Goal: Task Accomplishment & Management: Use online tool/utility

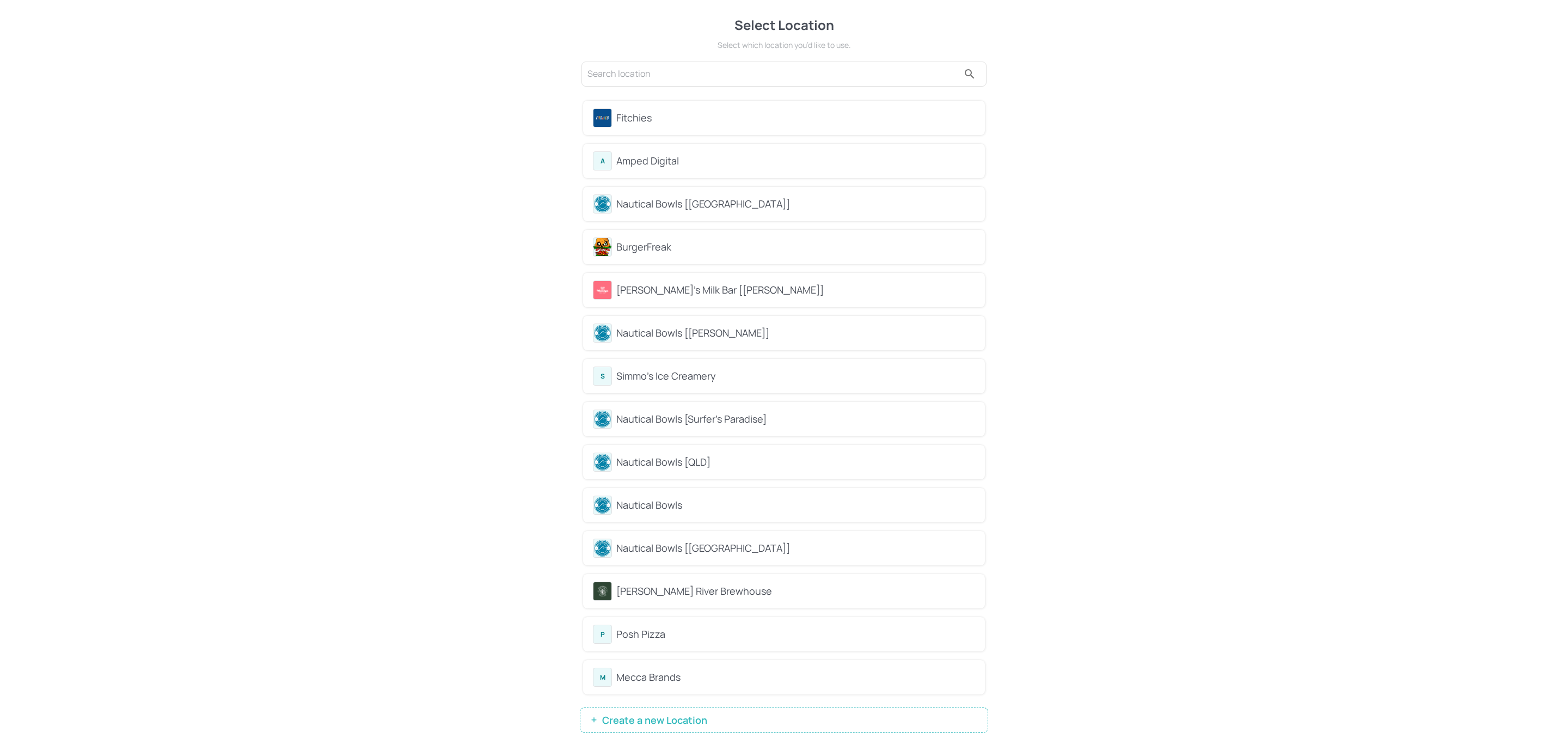
click at [739, 155] on div "Amped Digital" at bounding box center [795, 160] width 359 height 15
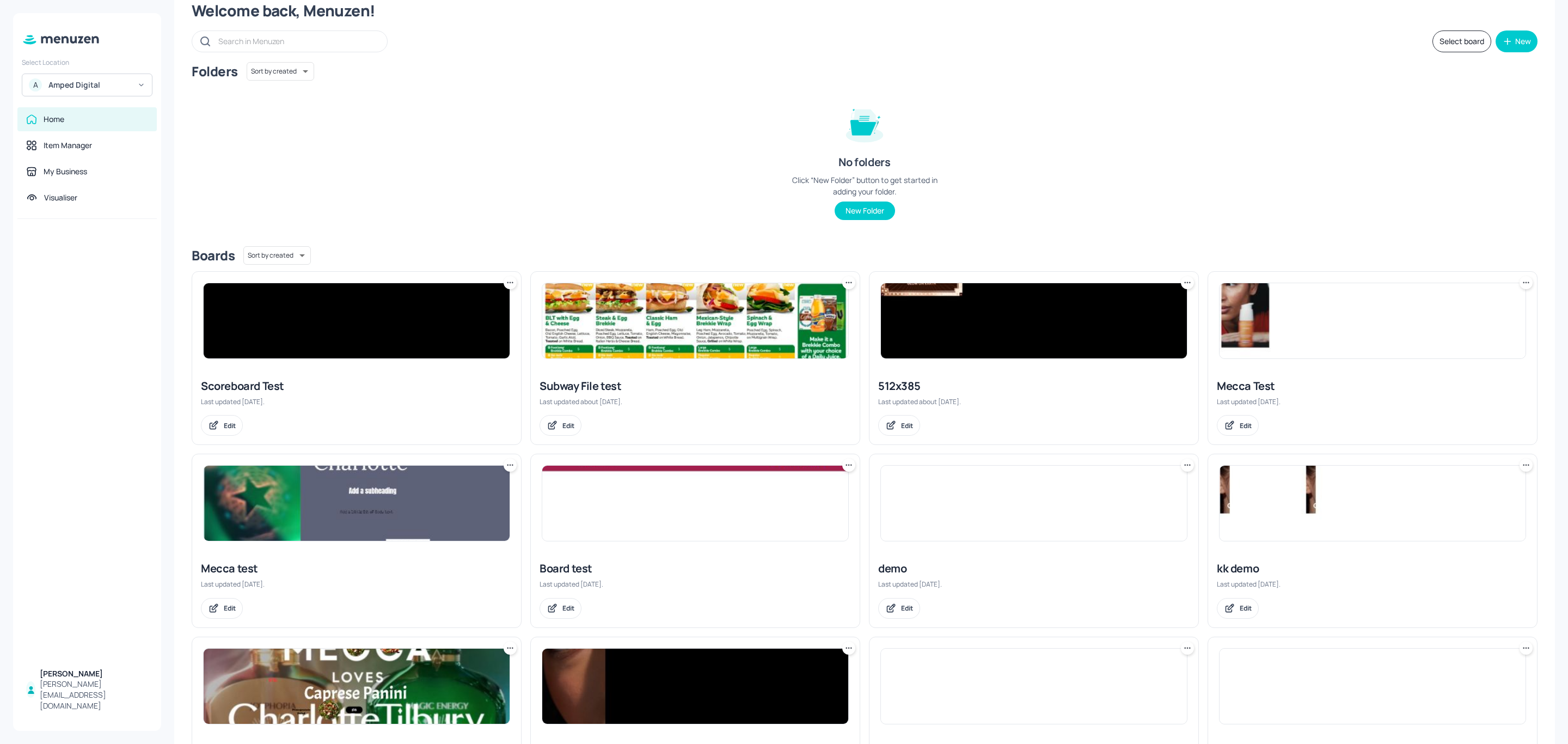
scroll to position [12, 0]
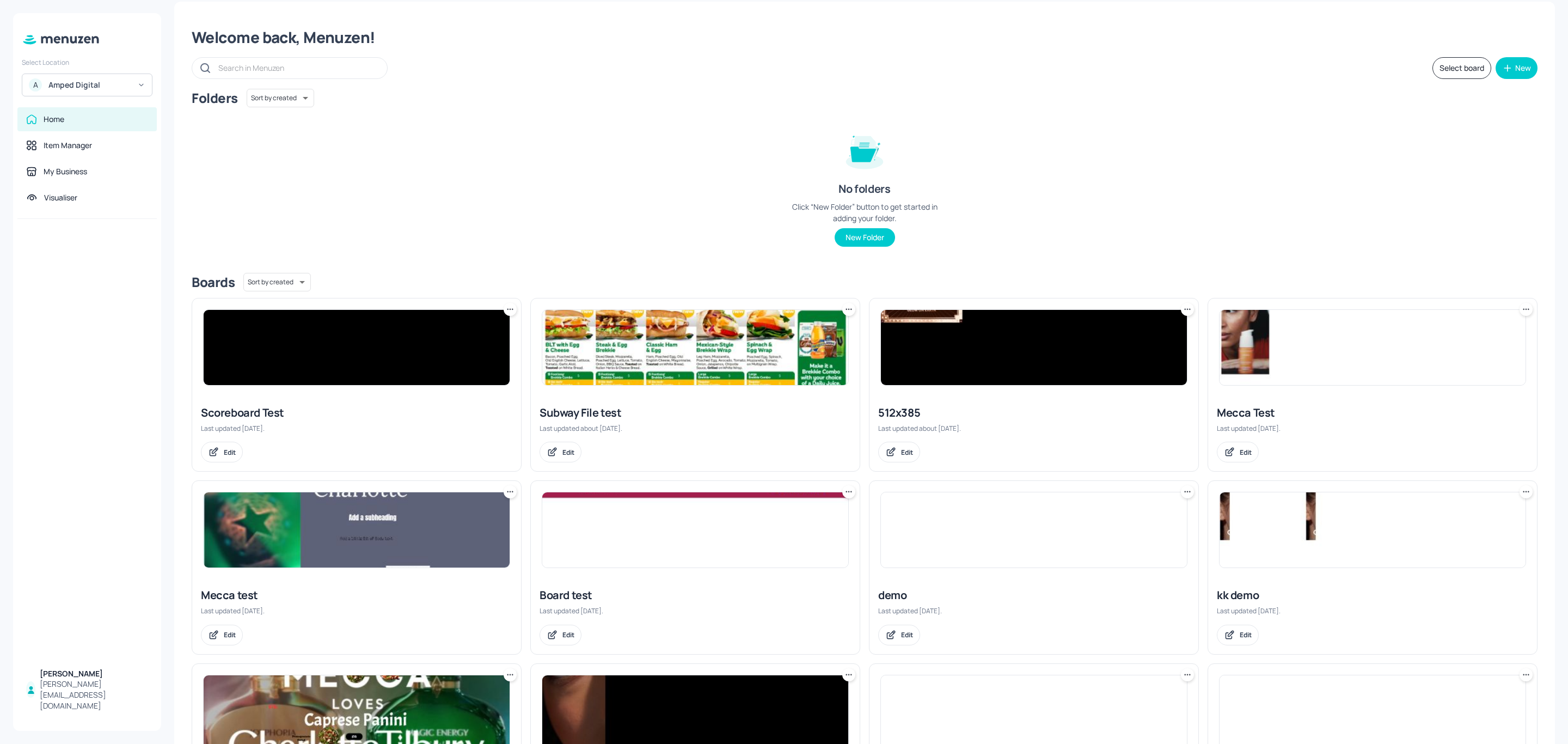
click at [576, 409] on div "Subway File test" at bounding box center [694, 412] width 312 height 15
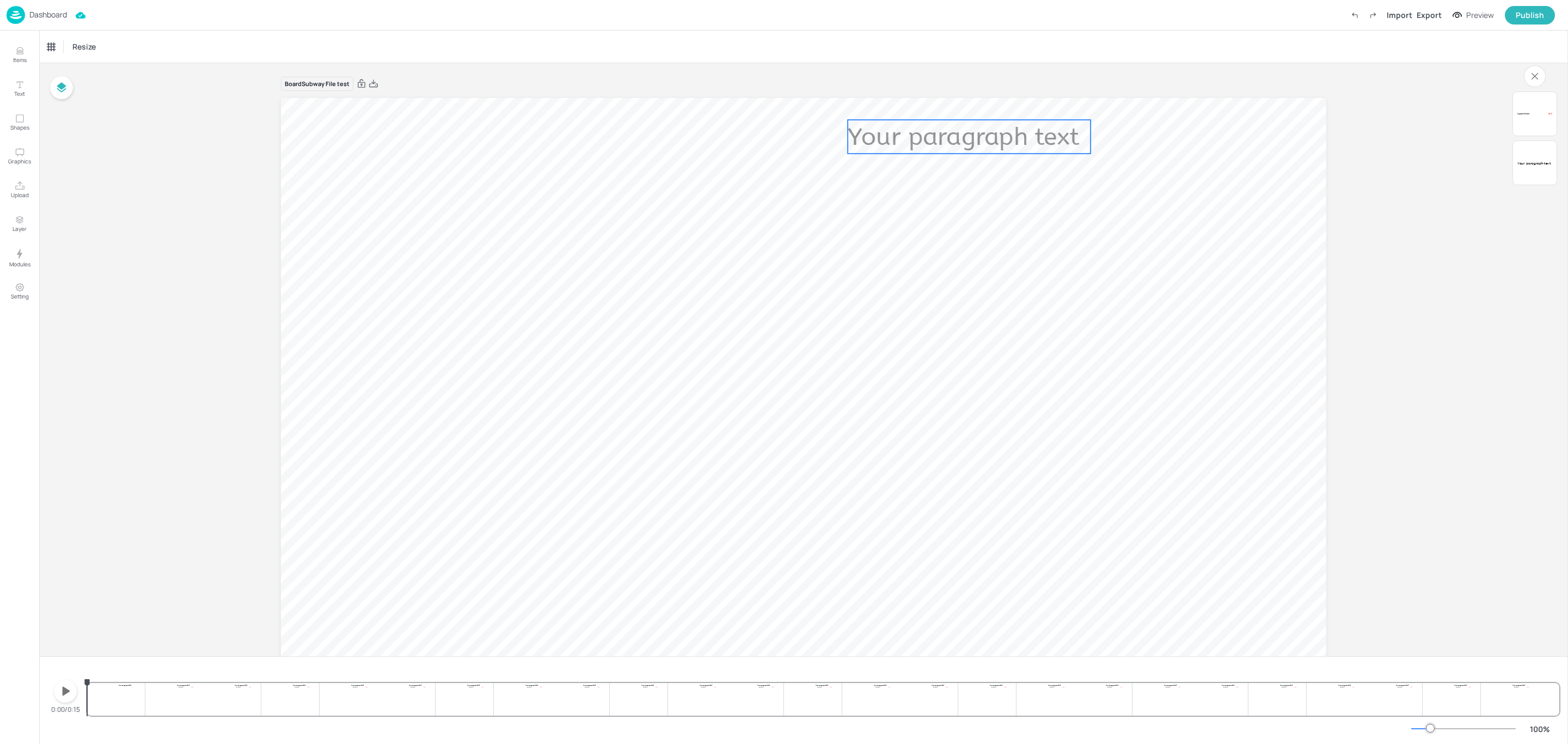
click at [1009, 143] on span "Your paragraph text" at bounding box center [963, 136] width 231 height 29
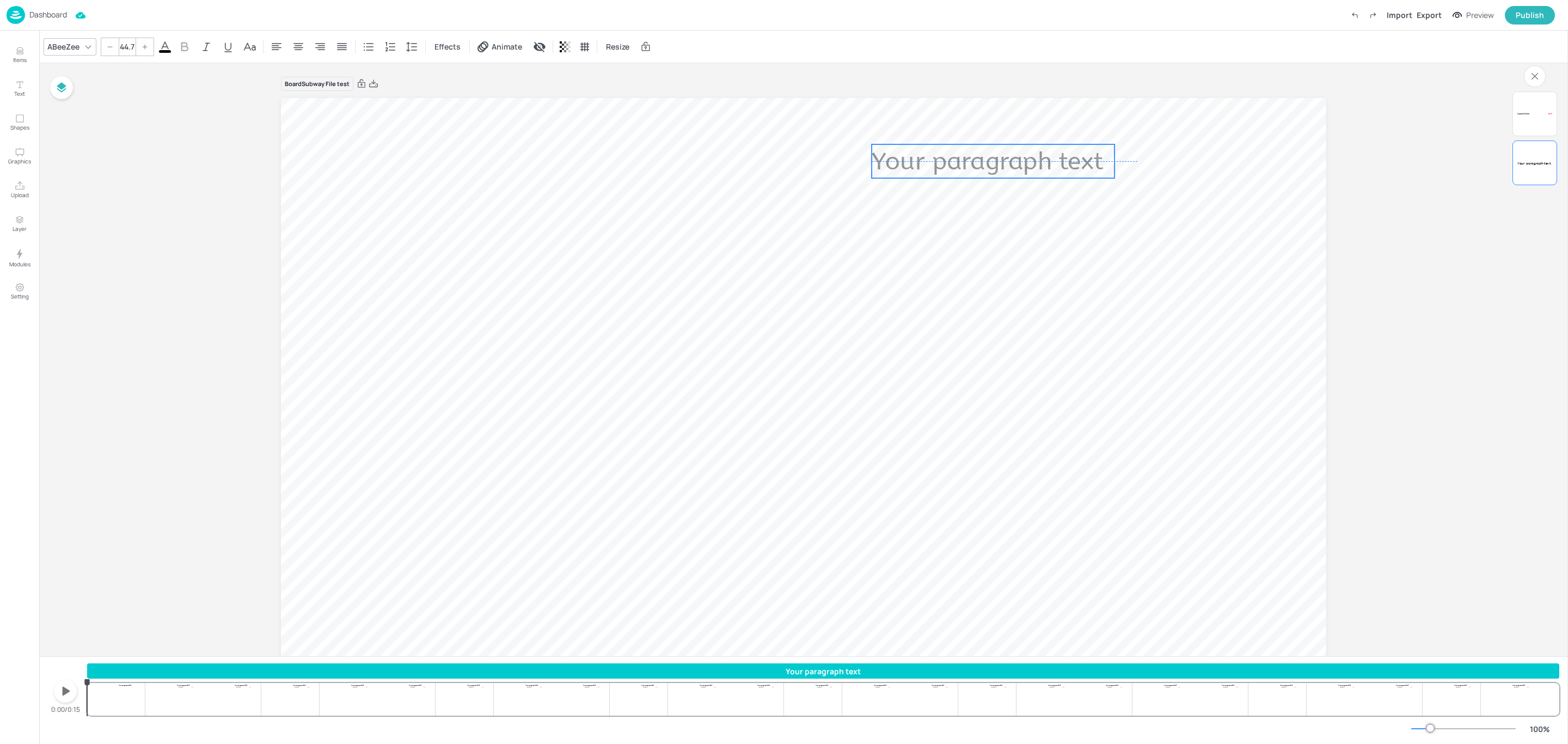
drag, startPoint x: 969, startPoint y: 128, endPoint x: 993, endPoint y: 155, distance: 36.1
click at [993, 155] on span "Your paragraph text" at bounding box center [987, 160] width 231 height 29
click at [66, 696] on icon "button" at bounding box center [66, 691] width 18 height 18
drag, startPoint x: 952, startPoint y: 160, endPoint x: 1004, endPoint y: 140, distance: 55.7
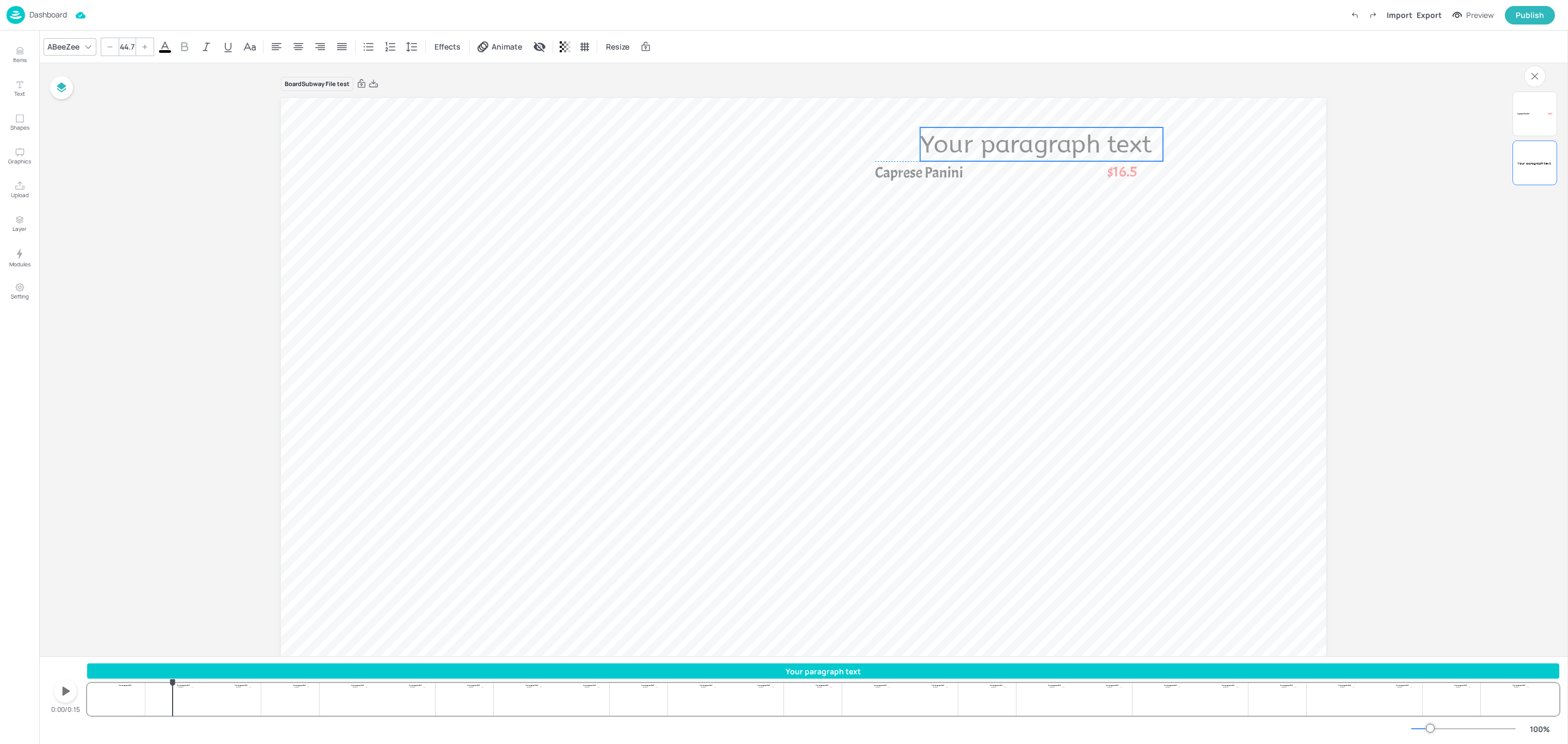
click at [1004, 98] on div "Your paragraph text Caprese Panini $16.5" at bounding box center [804, 98] width 1045 height 0
click at [25, 59] on p "Items" at bounding box center [20, 60] width 14 height 8
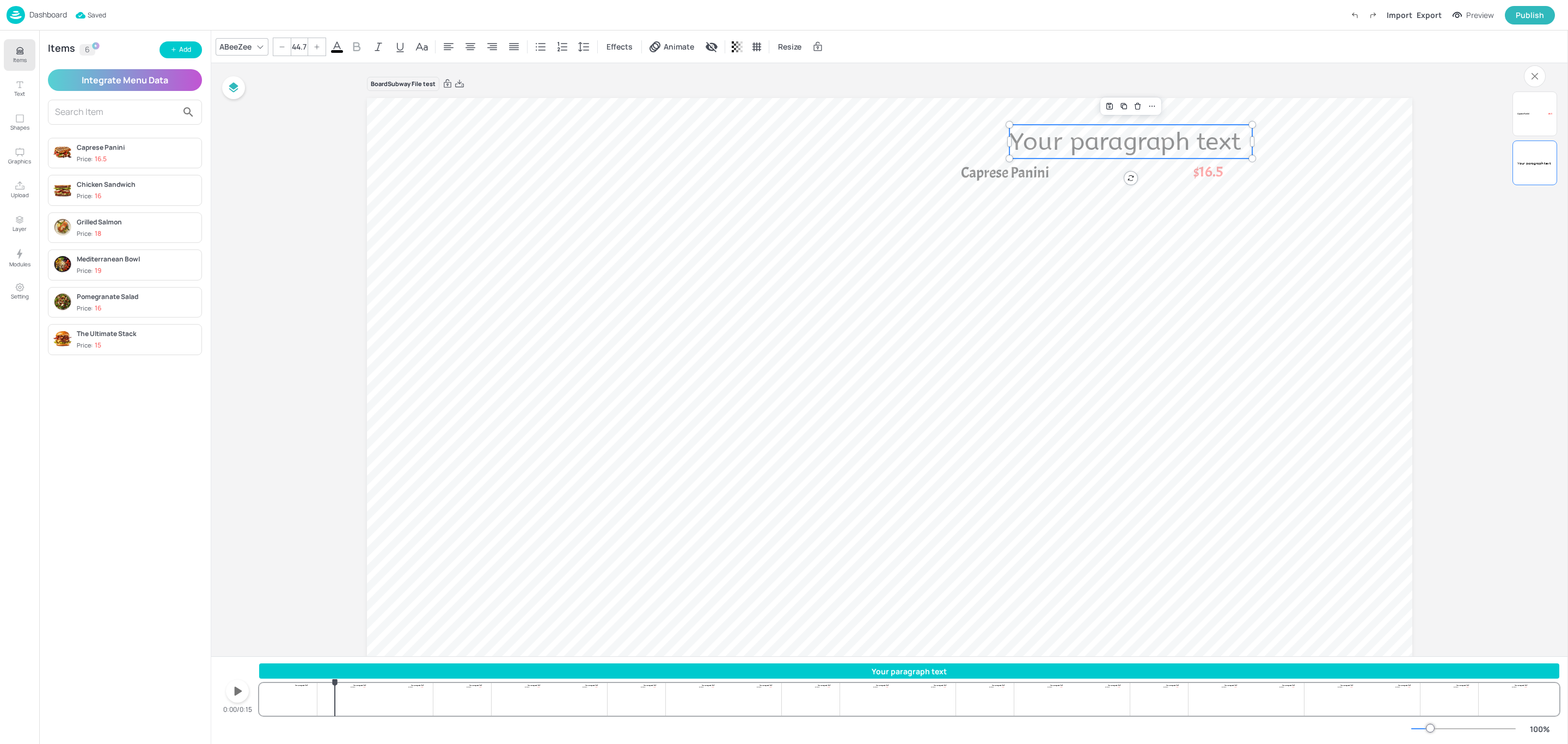
click at [101, 153] on div "Caprese Panini" at bounding box center [137, 148] width 120 height 10
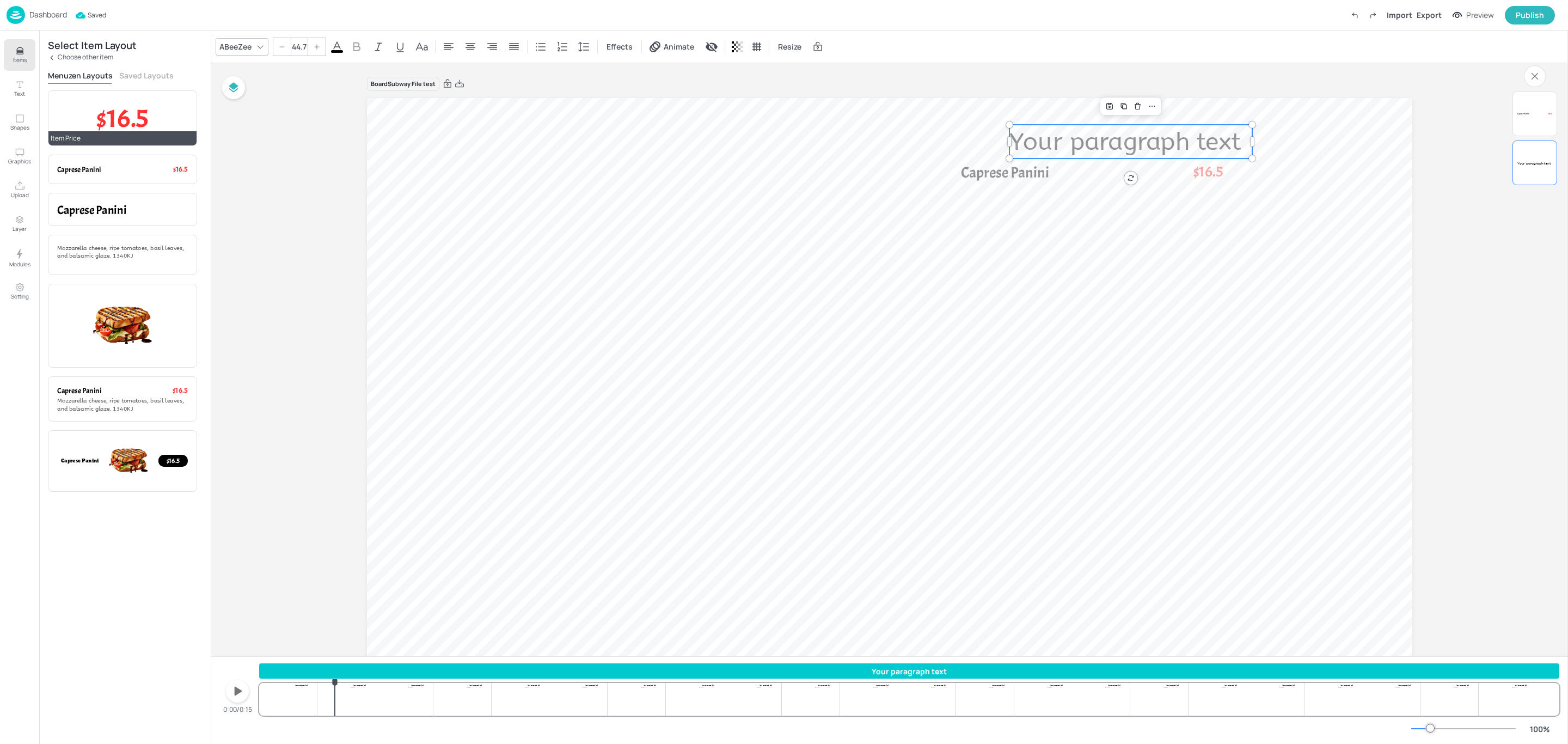
click at [161, 124] on p "$16.5" at bounding box center [122, 118] width 131 height 37
type input "--"
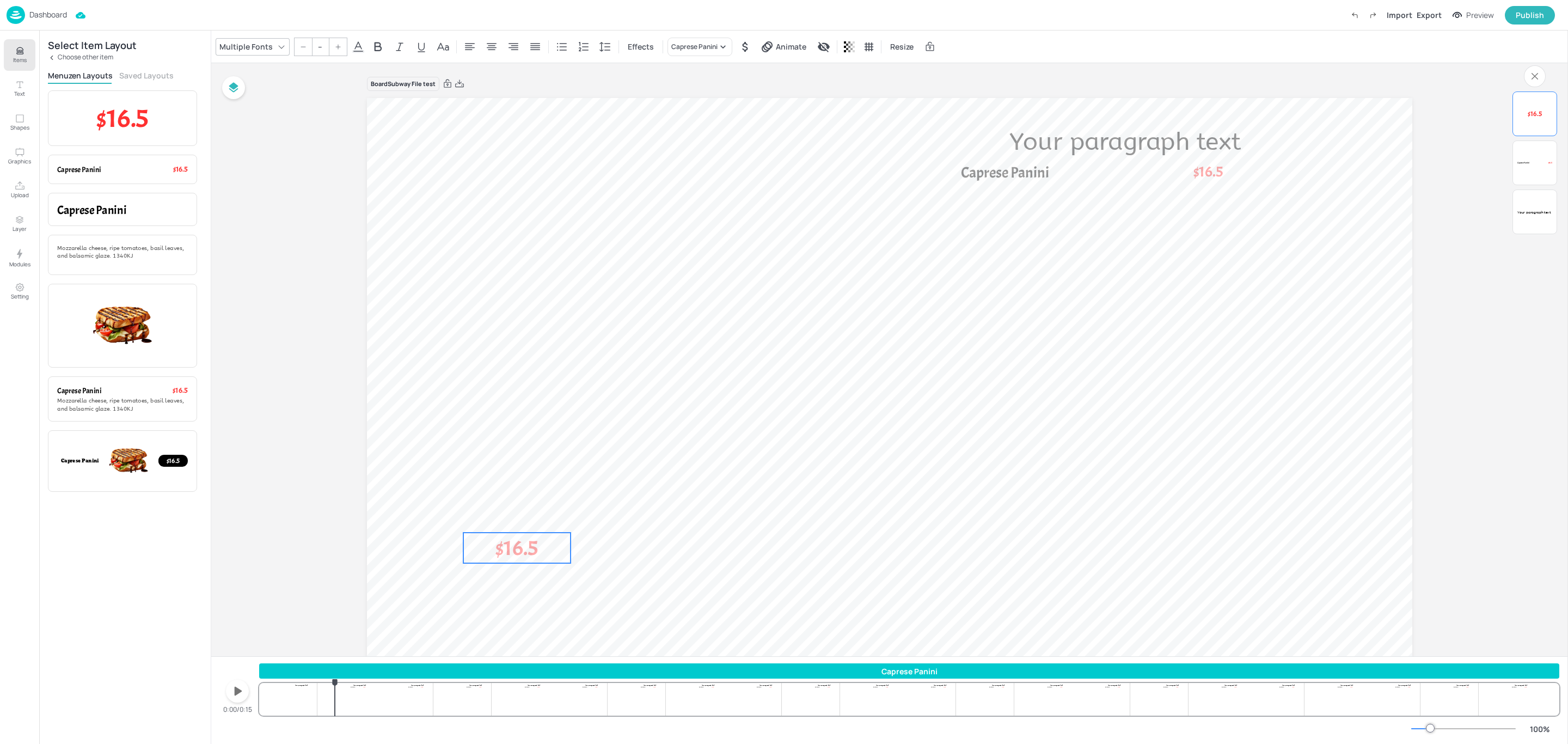
drag, startPoint x: 433, startPoint y: 132, endPoint x: 510, endPoint y: 547, distance: 422.1
click at [510, 547] on span "$16.5" at bounding box center [516, 548] width 42 height 28
click at [156, 111] on p "$16.5" at bounding box center [122, 118] width 131 height 37
drag, startPoint x: 449, startPoint y: 132, endPoint x: 695, endPoint y: 546, distance: 481.6
click at [695, 546] on span "$16.5" at bounding box center [686, 548] width 42 height 28
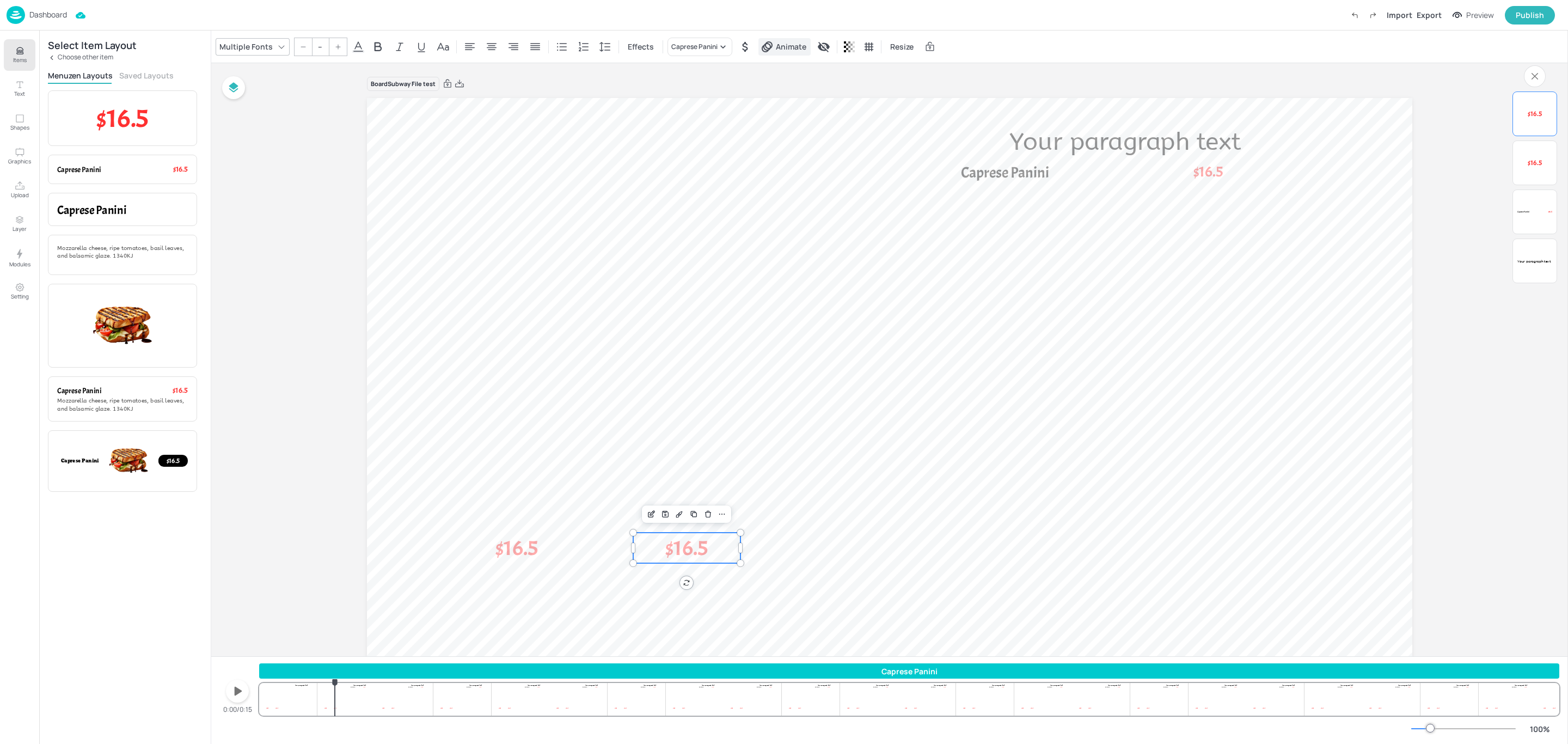
click at [788, 50] on span "Animate" at bounding box center [790, 46] width 34 height 12
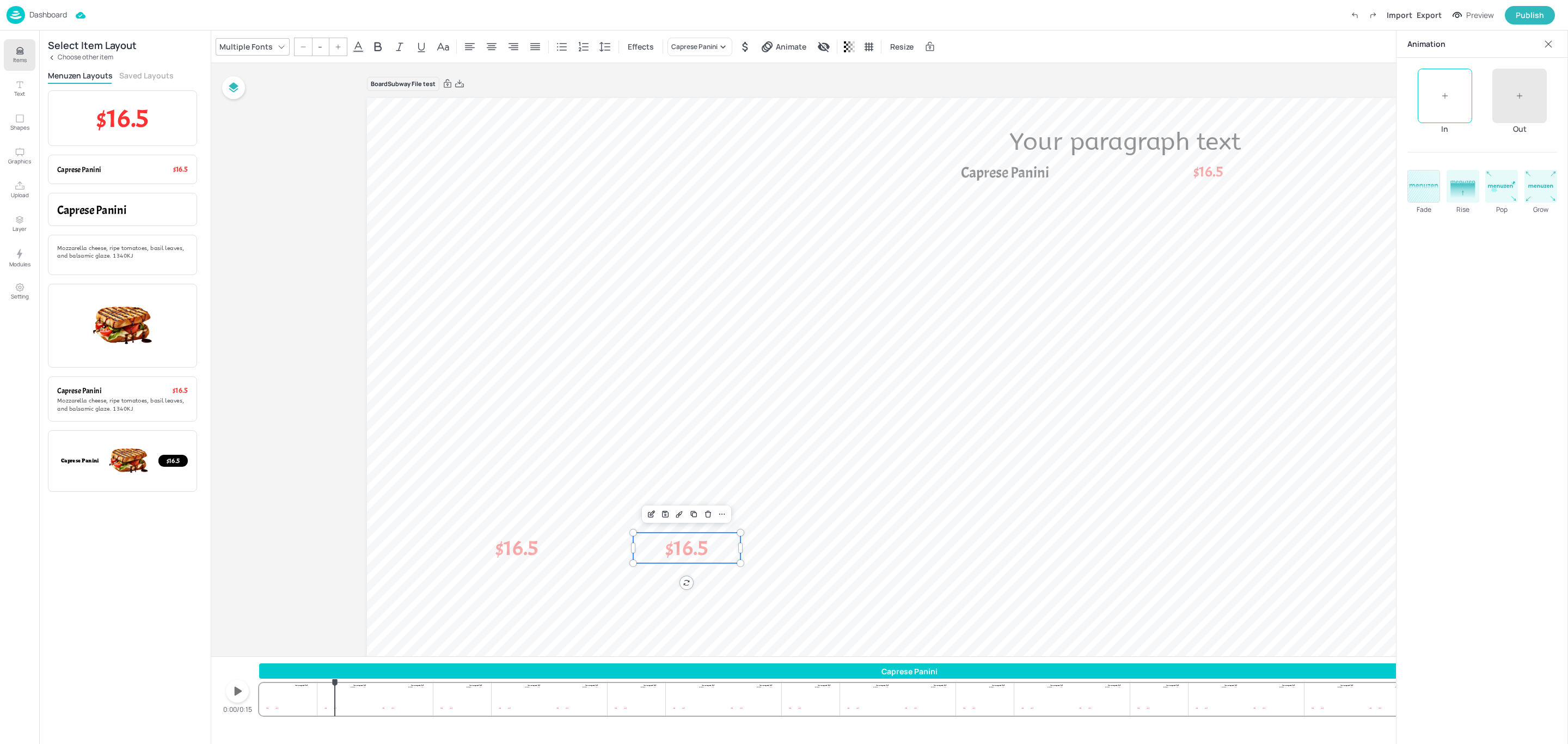
click at [1426, 186] on icon at bounding box center [1424, 186] width 3 height 4
type input "2000"
drag, startPoint x: 1446, startPoint y: 257, endPoint x: 1589, endPoint y: 257, distance: 143.0
click at [1564, 257] on html "Dashboard Import Export Preview Publish Items Text Shapes Graphics Upload Layer…" at bounding box center [784, 372] width 1568 height 744
click at [498, 547] on span "$16.5" at bounding box center [516, 548] width 42 height 28
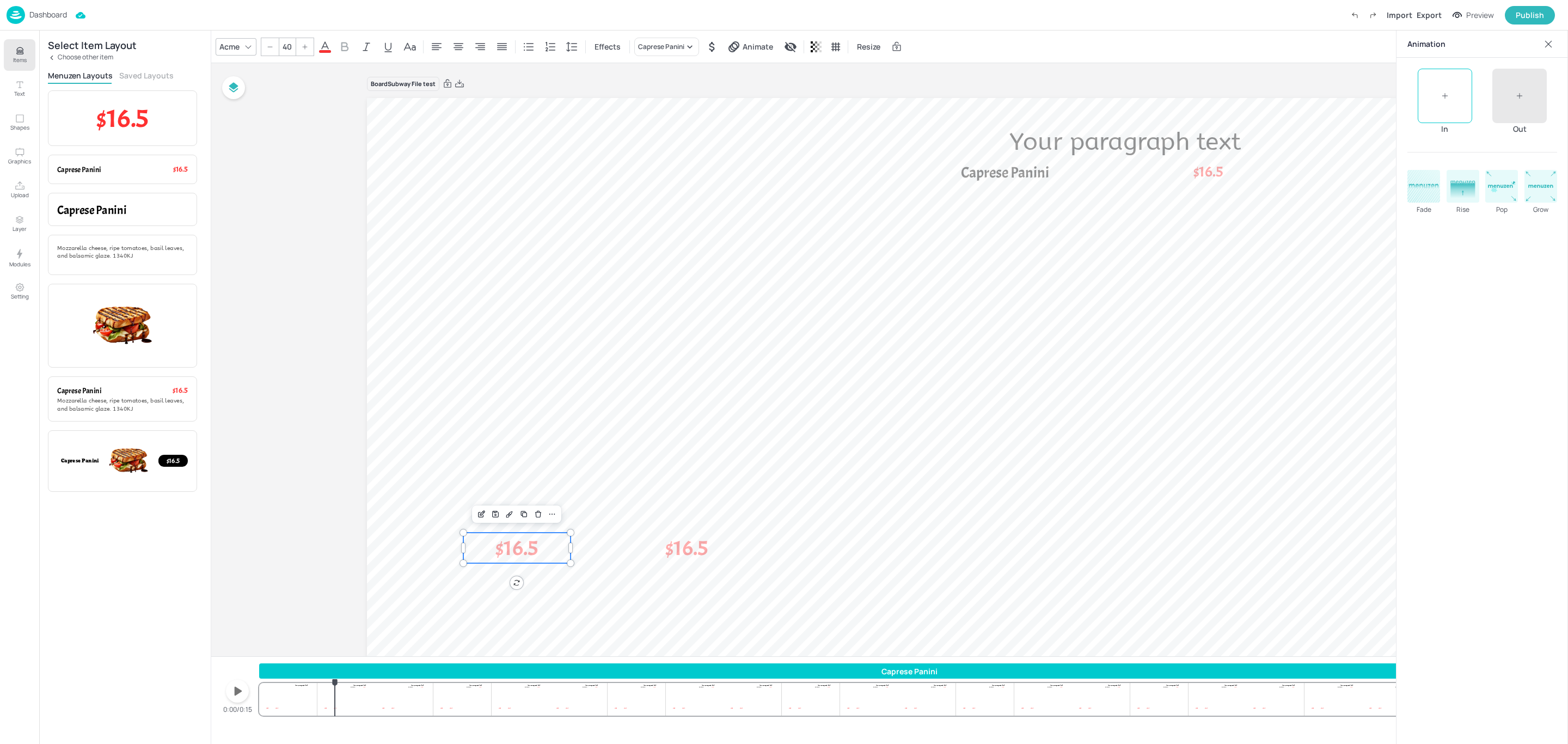
click at [1447, 96] on icon at bounding box center [1445, 96] width 8 height 8
click at [1549, 183] on rect at bounding box center [1540, 186] width 31 height 31
click at [116, 127] on span "$16.5" at bounding box center [122, 118] width 52 height 33
type input "--"
drag, startPoint x: 438, startPoint y: 136, endPoint x: 856, endPoint y: 552, distance: 589.7
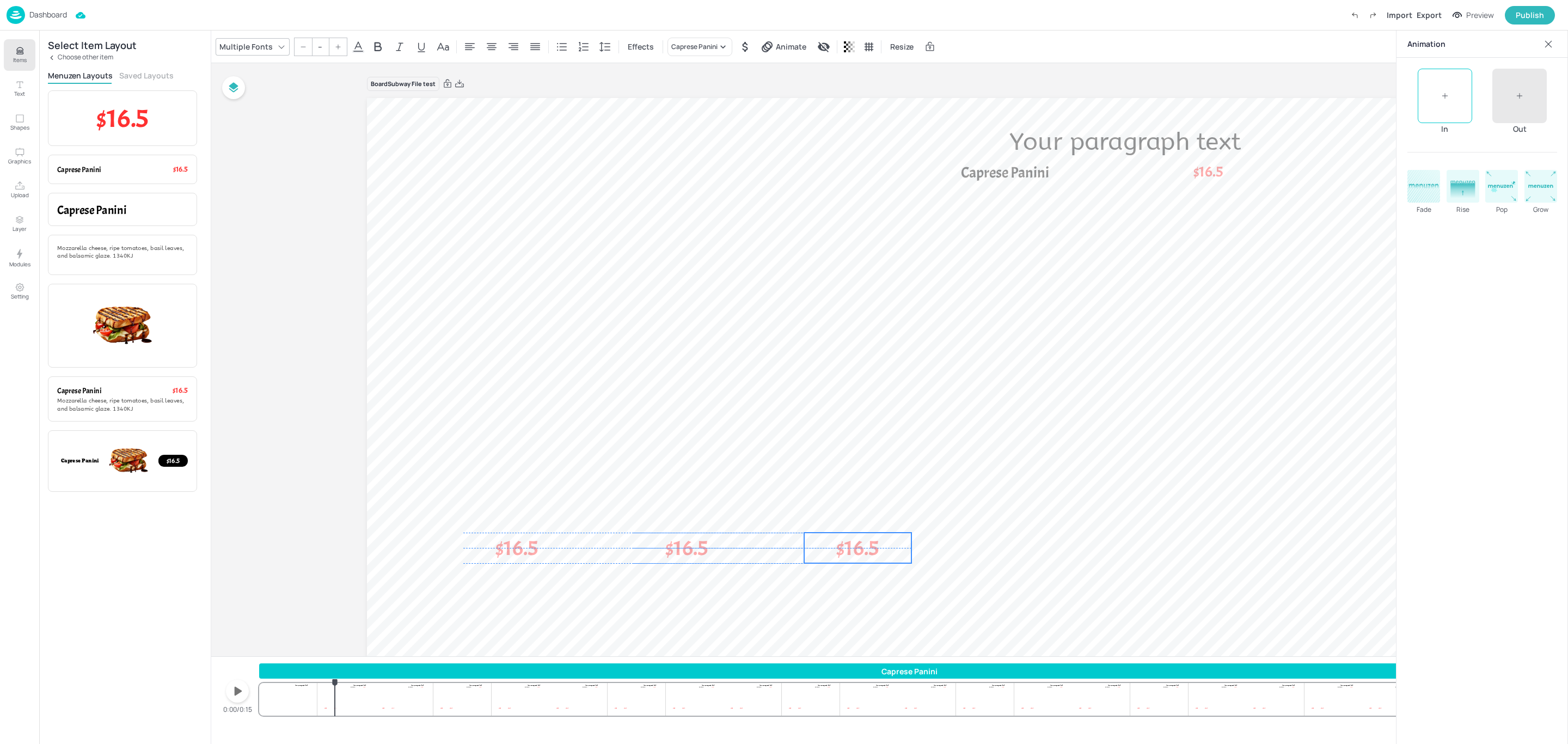
click at [856, 552] on span "$16.5" at bounding box center [857, 548] width 42 height 28
drag, startPoint x: 150, startPoint y: 127, endPoint x: 163, endPoint y: 136, distance: 15.8
click at [149, 127] on p "$16.5" at bounding box center [122, 118] width 131 height 37
drag, startPoint x: 442, startPoint y: 130, endPoint x: 1031, endPoint y: 544, distance: 719.9
click at [1031, 544] on span "$16.5" at bounding box center [1029, 548] width 42 height 28
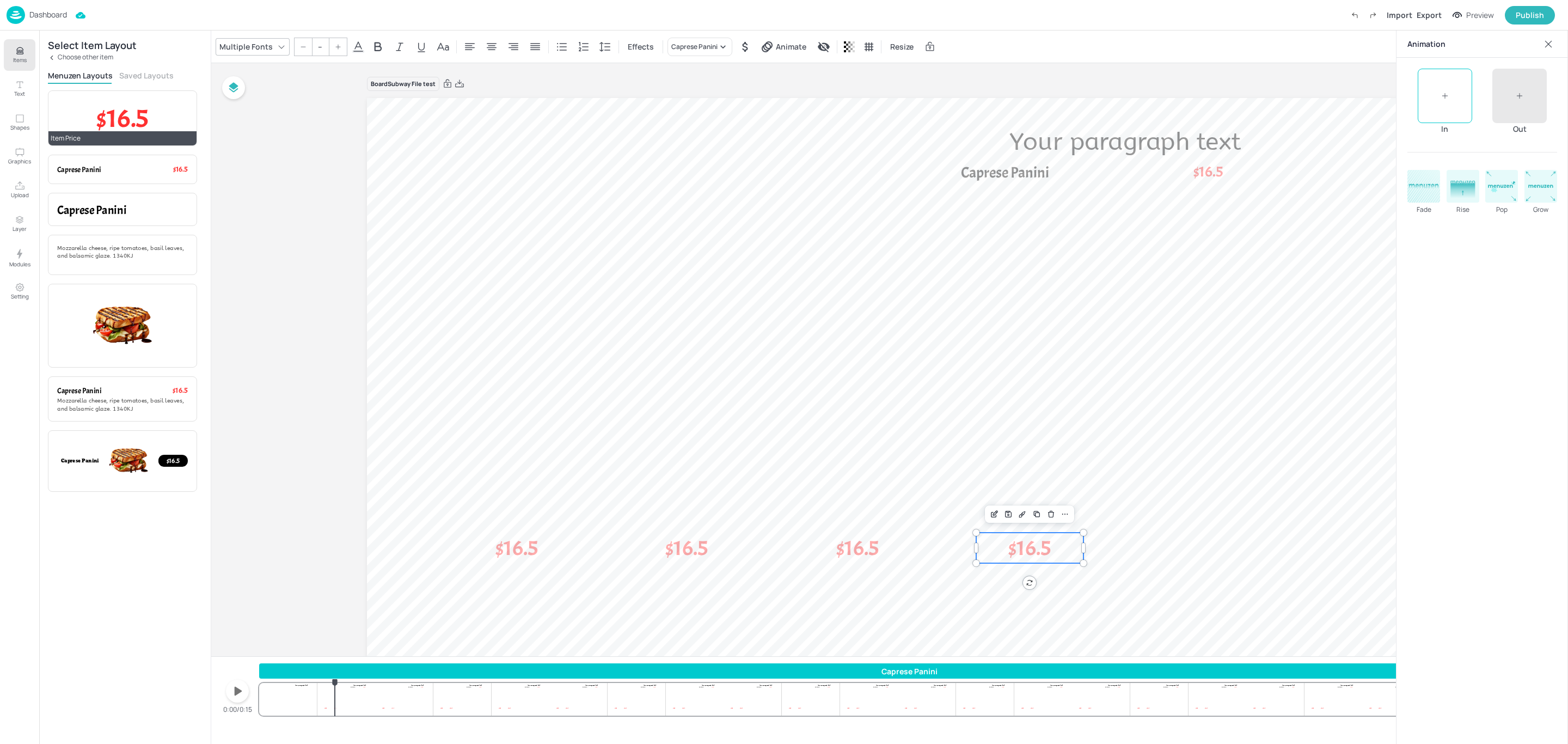
click at [163, 106] on p "$16.5" at bounding box center [122, 118] width 131 height 37
drag, startPoint x: 448, startPoint y: 131, endPoint x: 1210, endPoint y: 544, distance: 866.7
click at [1210, 544] on span "$16.5" at bounding box center [1202, 548] width 42 height 28
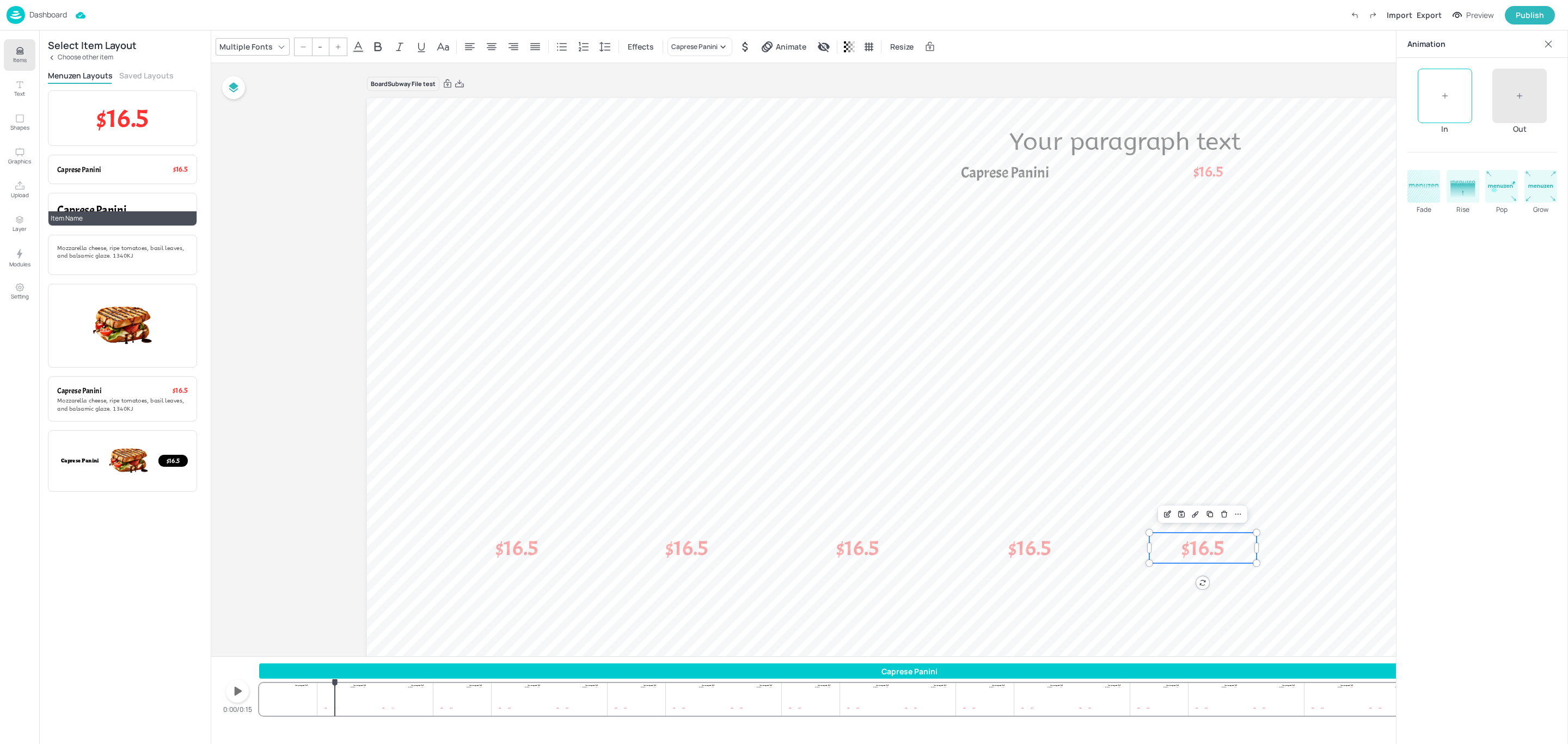
click at [132, 203] on div "Caprese Panini" at bounding box center [122, 209] width 131 height 15
drag, startPoint x: 426, startPoint y: 118, endPoint x: 543, endPoint y: 579, distance: 475.6
click at [543, 579] on span "Caprese Panini" at bounding box center [538, 581] width 89 height 20
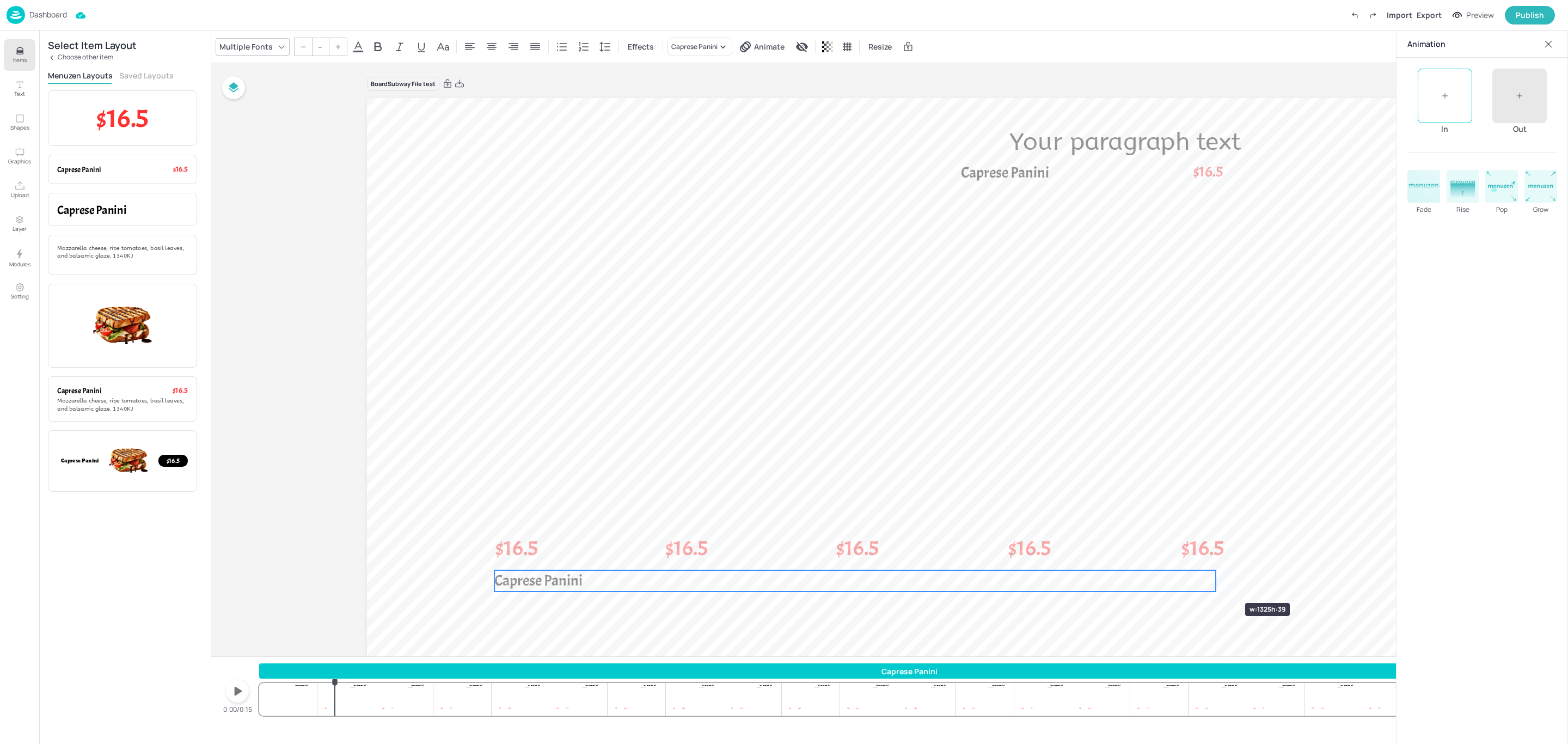
drag, startPoint x: 657, startPoint y: 579, endPoint x: 1214, endPoint y: 584, distance: 557.0
click at [1214, 584] on div at bounding box center [1215, 581] width 9 height 22
click at [579, 577] on span "Caprese Panini" at bounding box center [538, 581] width 89 height 20
drag, startPoint x: 544, startPoint y: 579, endPoint x: 522, endPoint y: 578, distance: 22.0
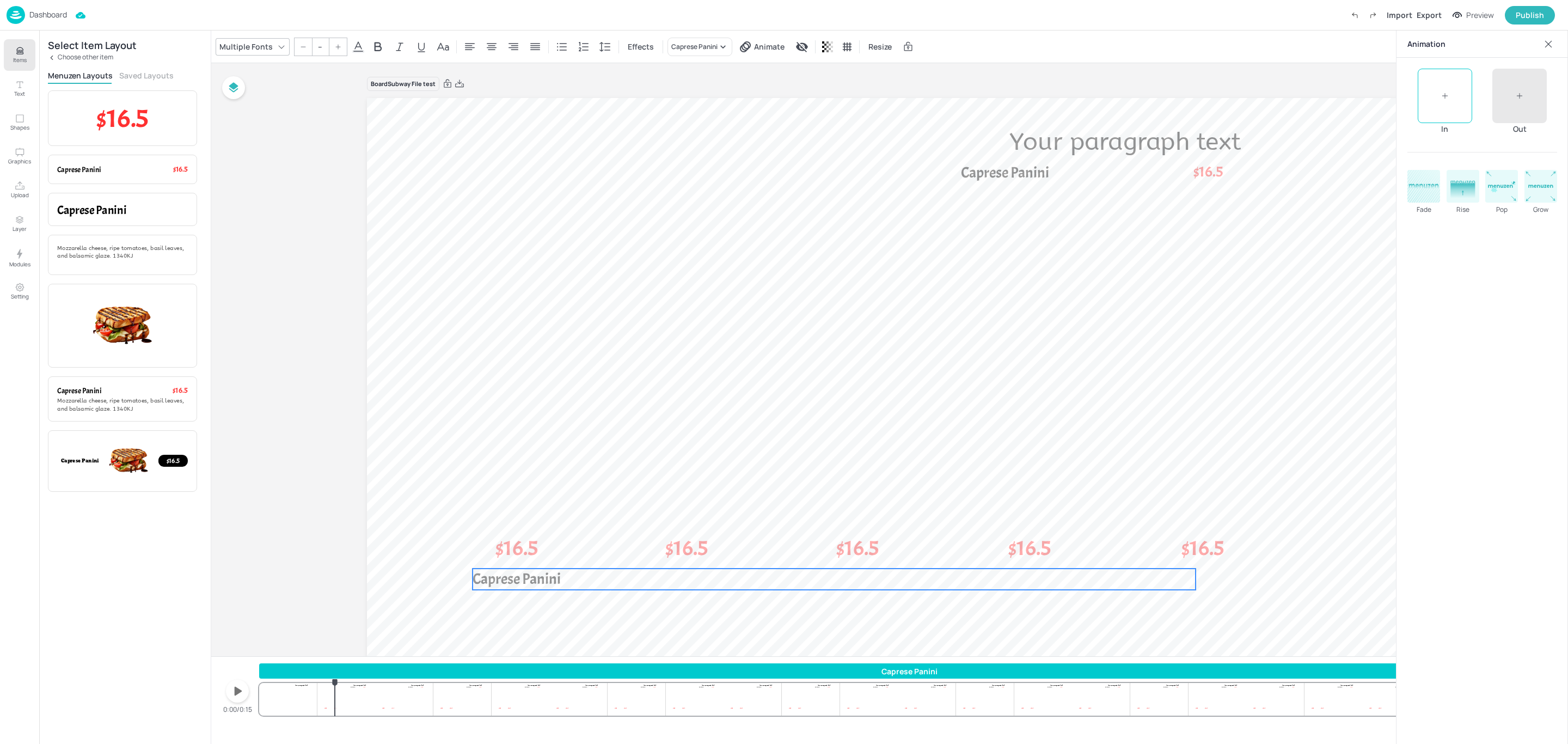
click at [522, 578] on span "Caprese Panini" at bounding box center [516, 579] width 89 height 20
click at [1501, 192] on rect at bounding box center [1501, 186] width 31 height 31
type input "1700"
drag, startPoint x: 1448, startPoint y: 252, endPoint x: 1534, endPoint y: 259, distance: 86.3
click at [1534, 259] on div "Duration 1700 Intensity 21" at bounding box center [1481, 263] width 150 height 61
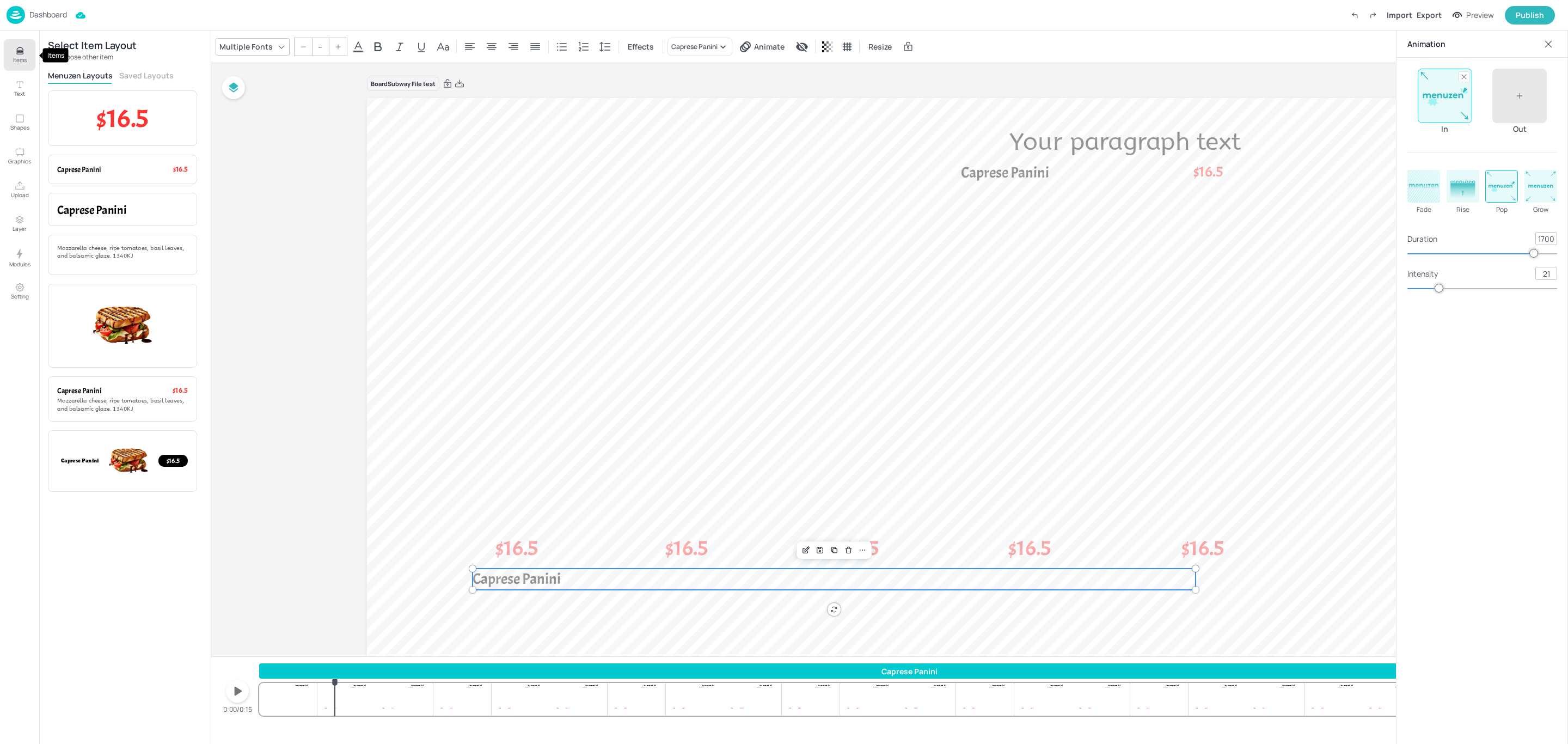
click at [20, 56] on p "Items" at bounding box center [20, 60] width 14 height 8
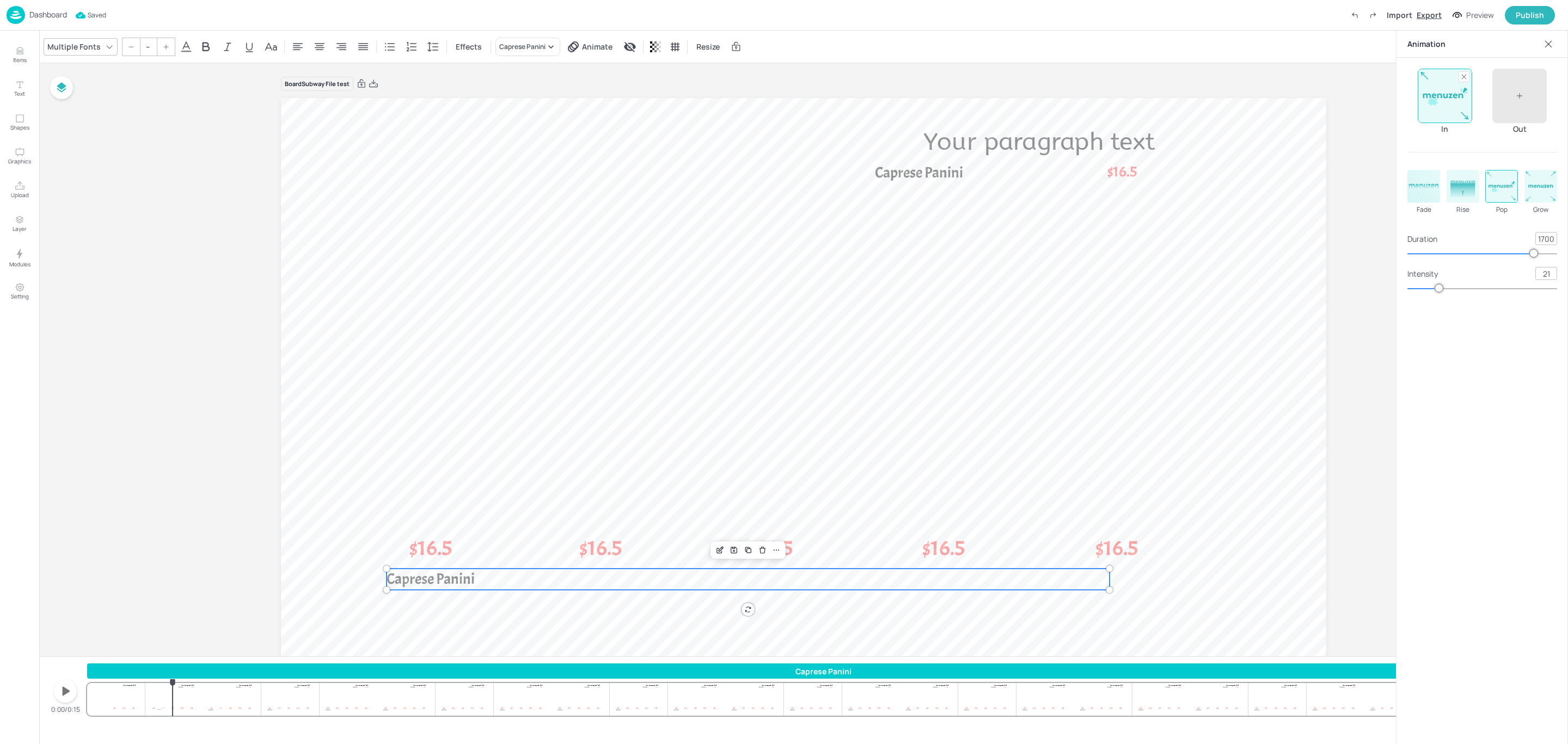
click at [1434, 14] on div "Export" at bounding box center [1428, 15] width 25 height 12
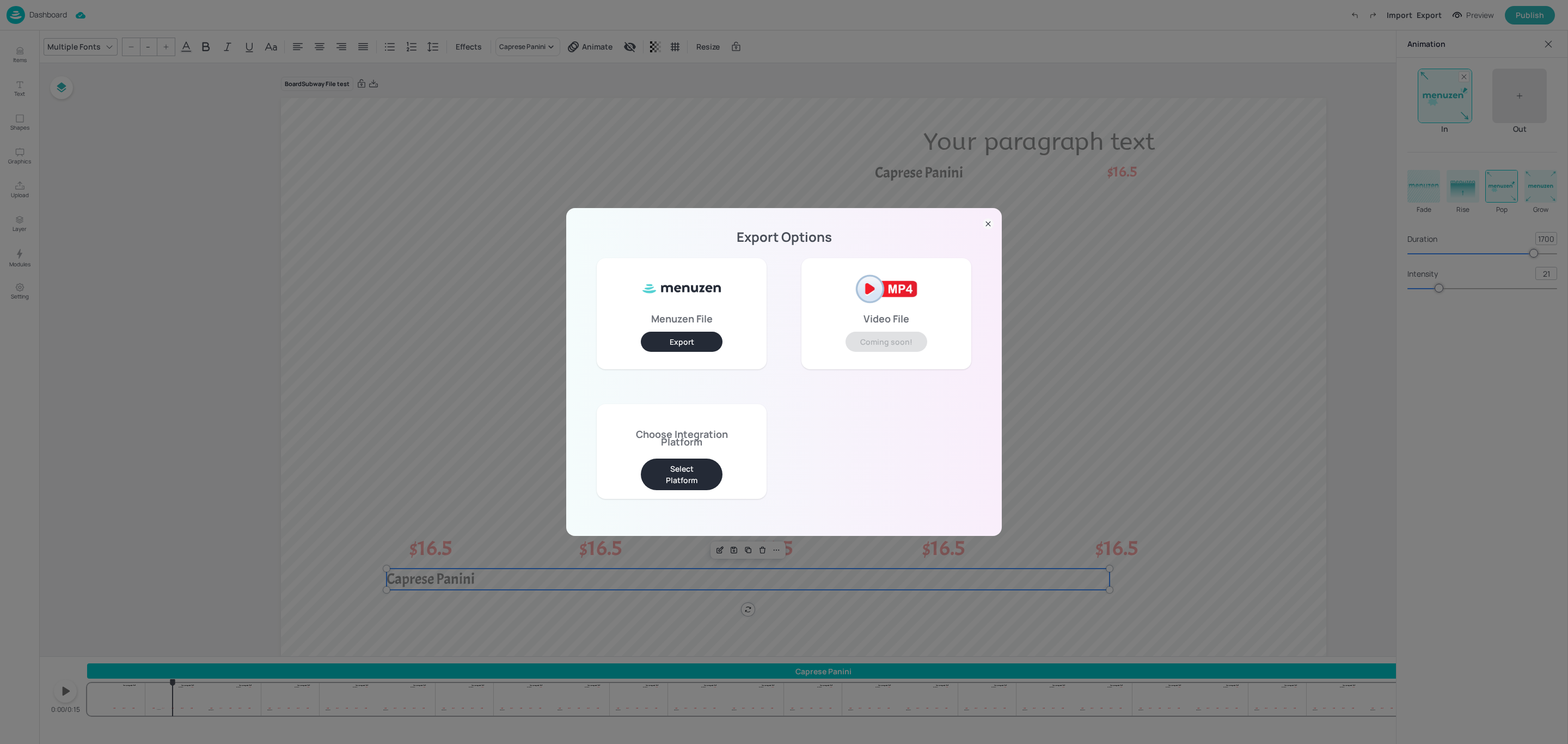
click at [698, 475] on button "Select Platform" at bounding box center [681, 474] width 82 height 31
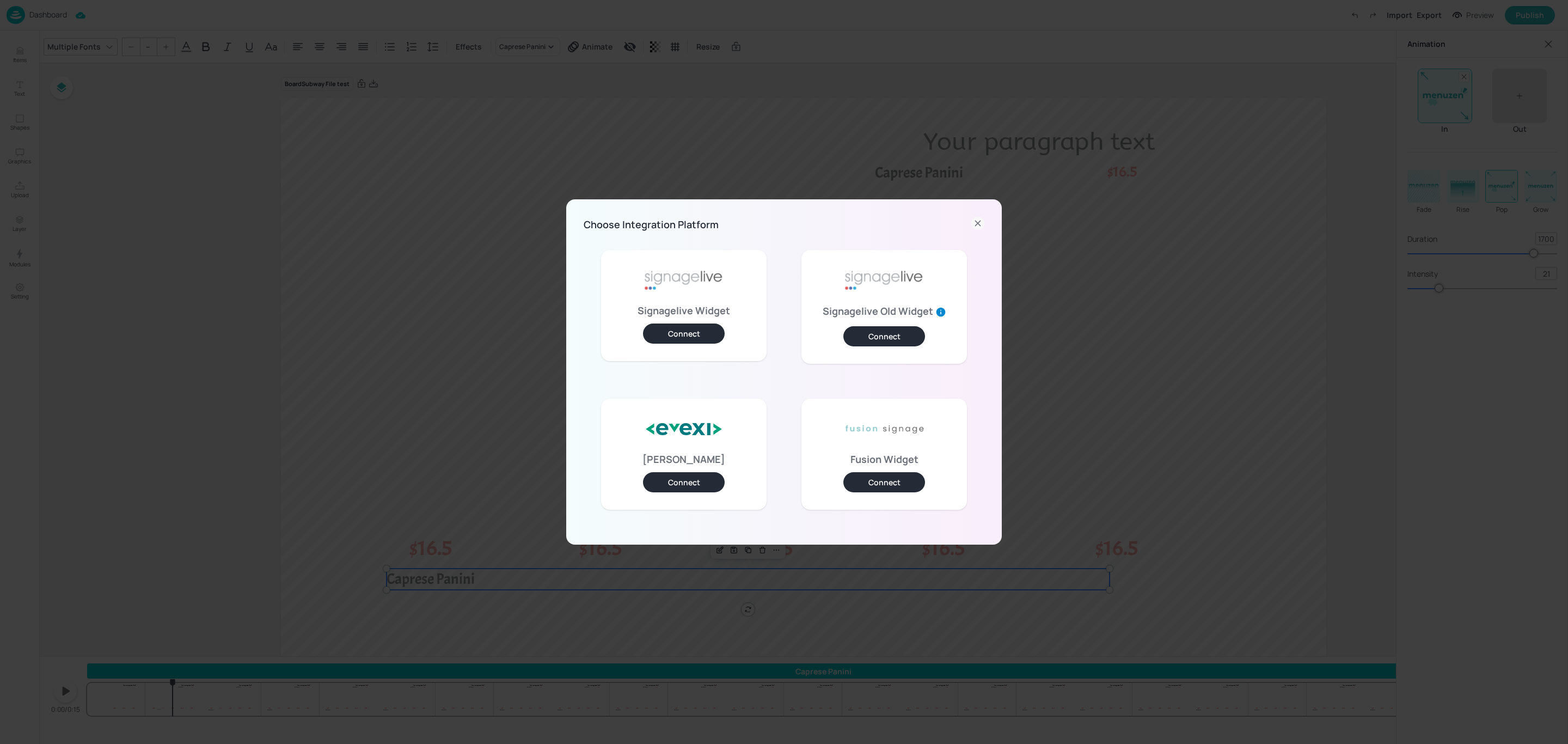
click at [900, 483] on button "Connect" at bounding box center [883, 482] width 82 height 20
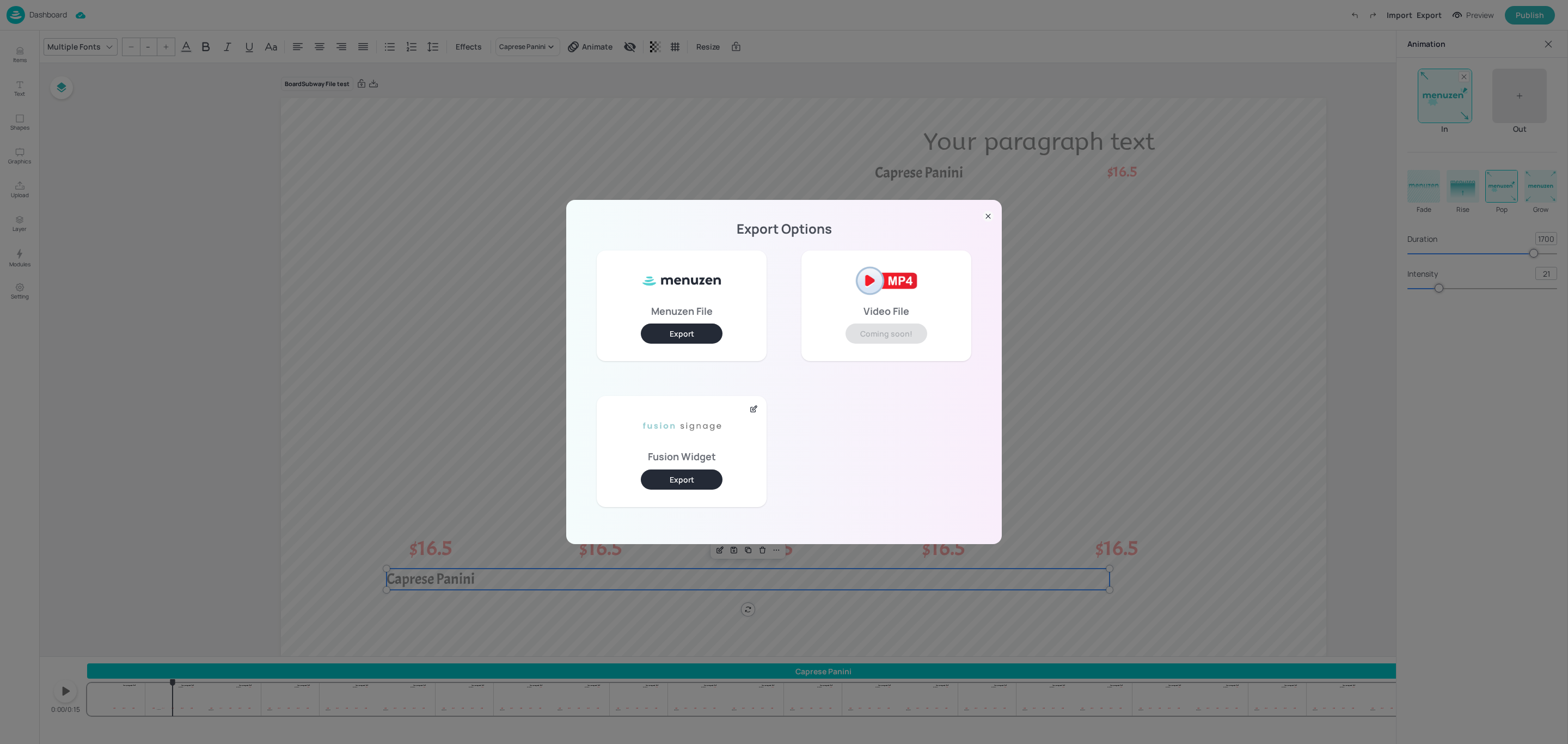
click at [710, 477] on button "Export" at bounding box center [681, 479] width 82 height 20
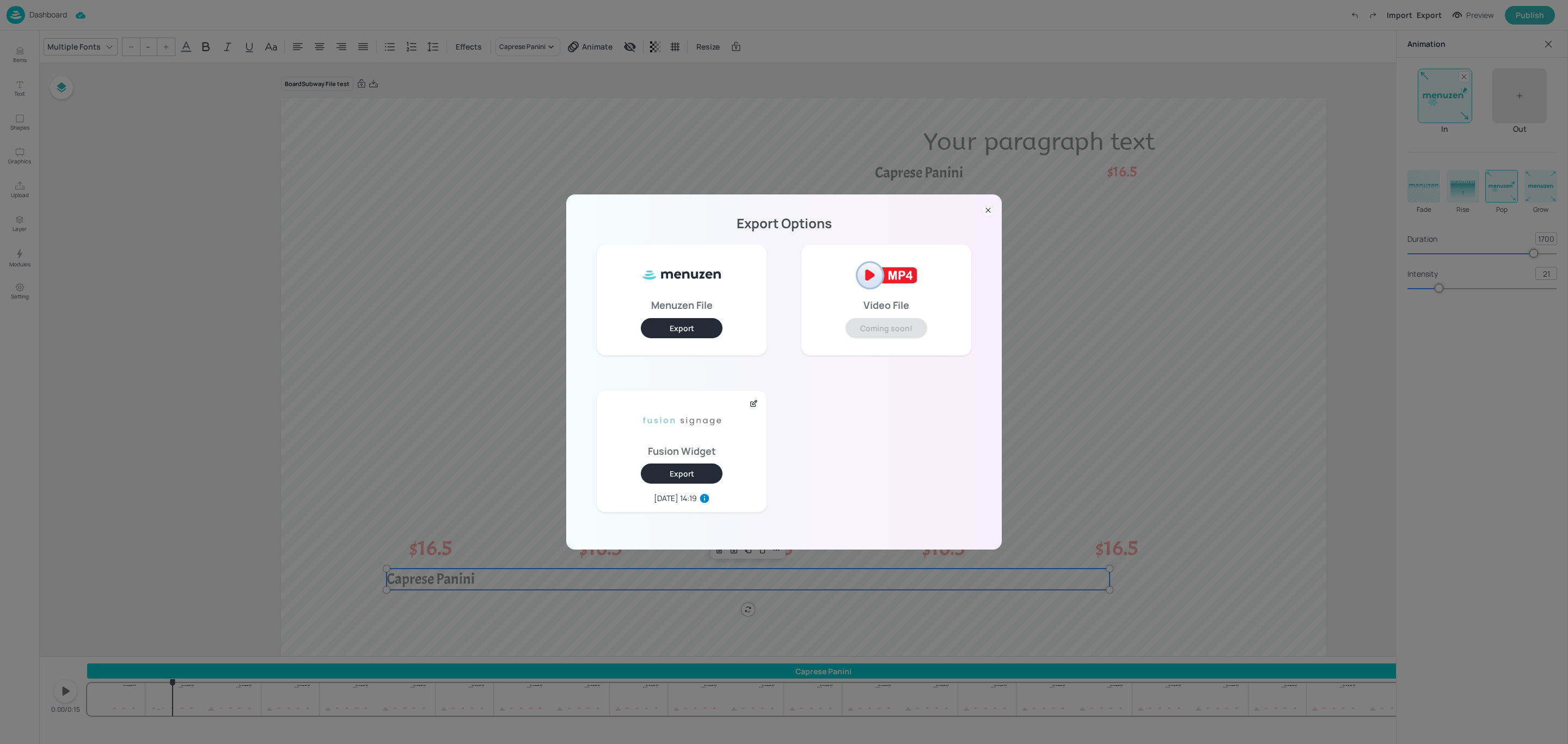
click at [254, 417] on div "Export Options Menuzen File Export Video File Coming soon! Fusion Widget Export…" at bounding box center [784, 372] width 1568 height 744
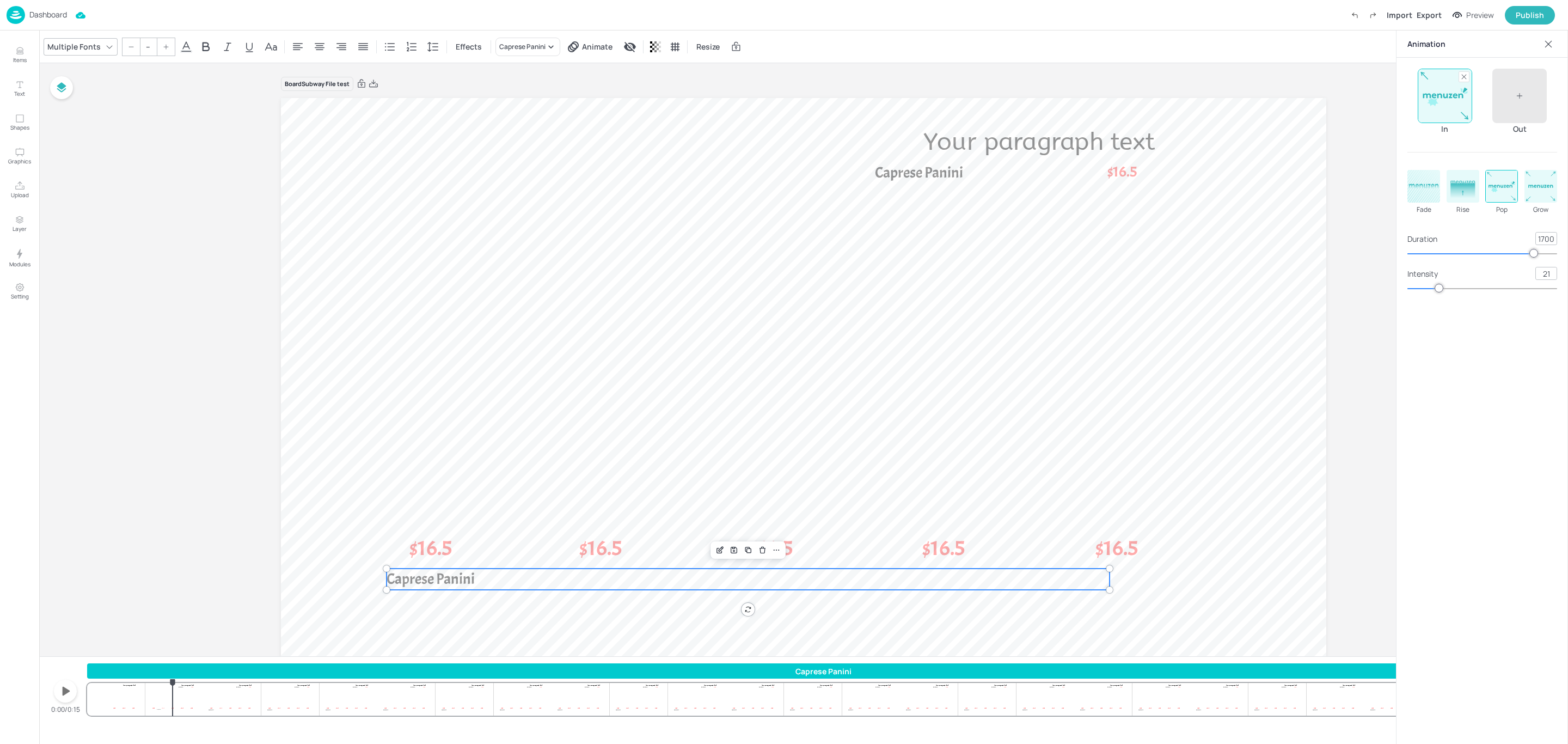
click at [39, 14] on p "Dashboard" at bounding box center [48, 15] width 37 height 8
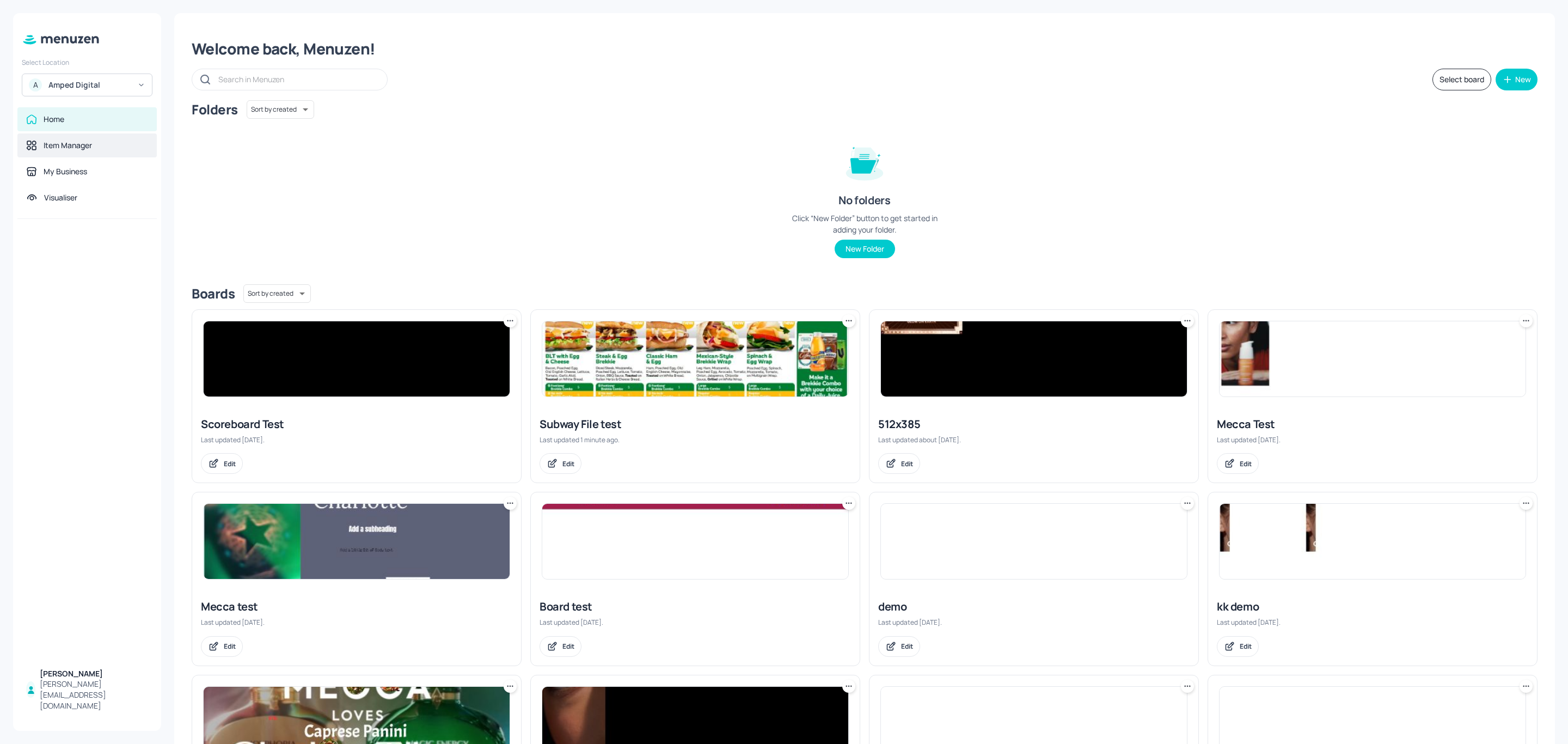
click at [75, 138] on div "Item Manager" at bounding box center [88, 146] width 140 height 24
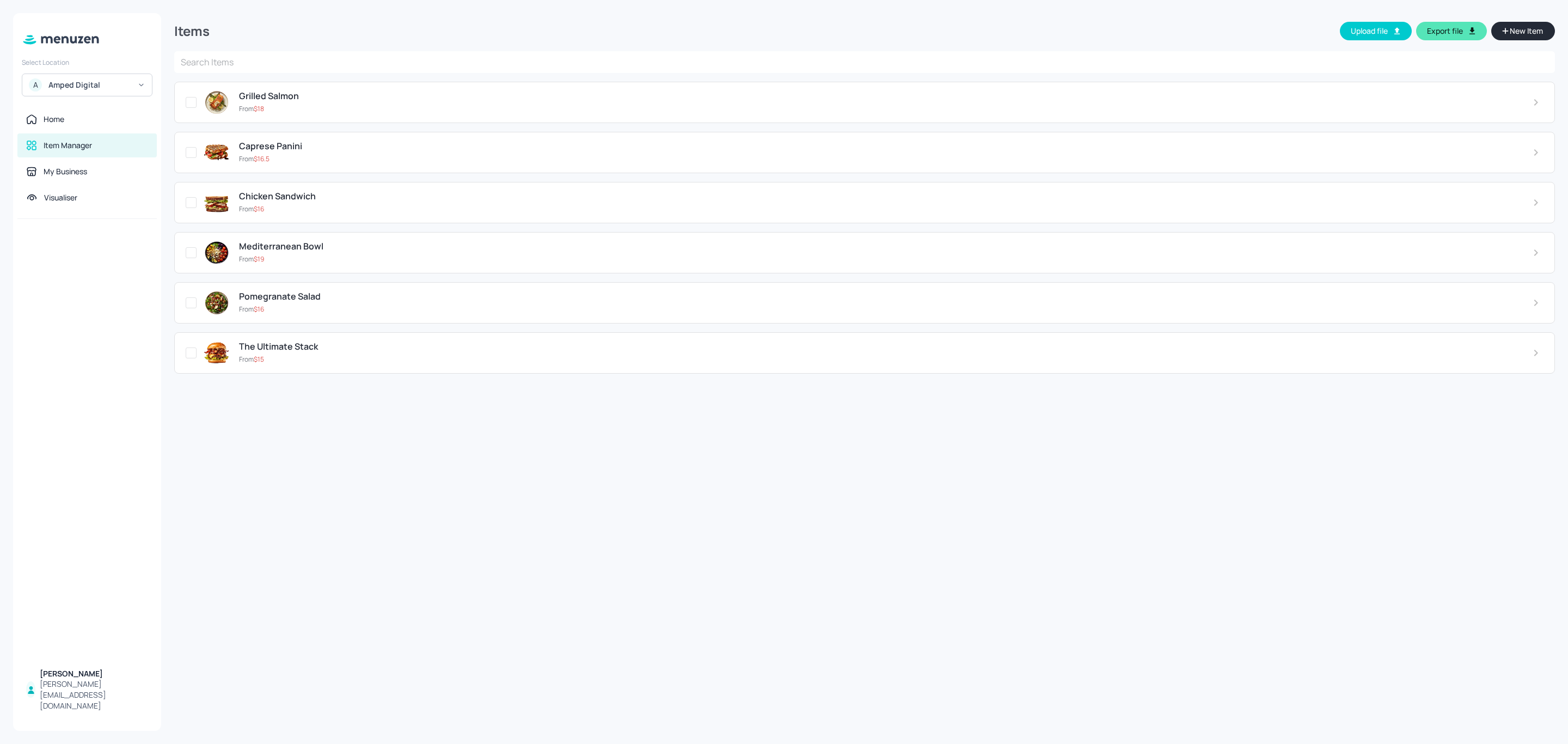
click at [315, 151] on div "Caprese Panini" at bounding box center [876, 146] width 1276 height 11
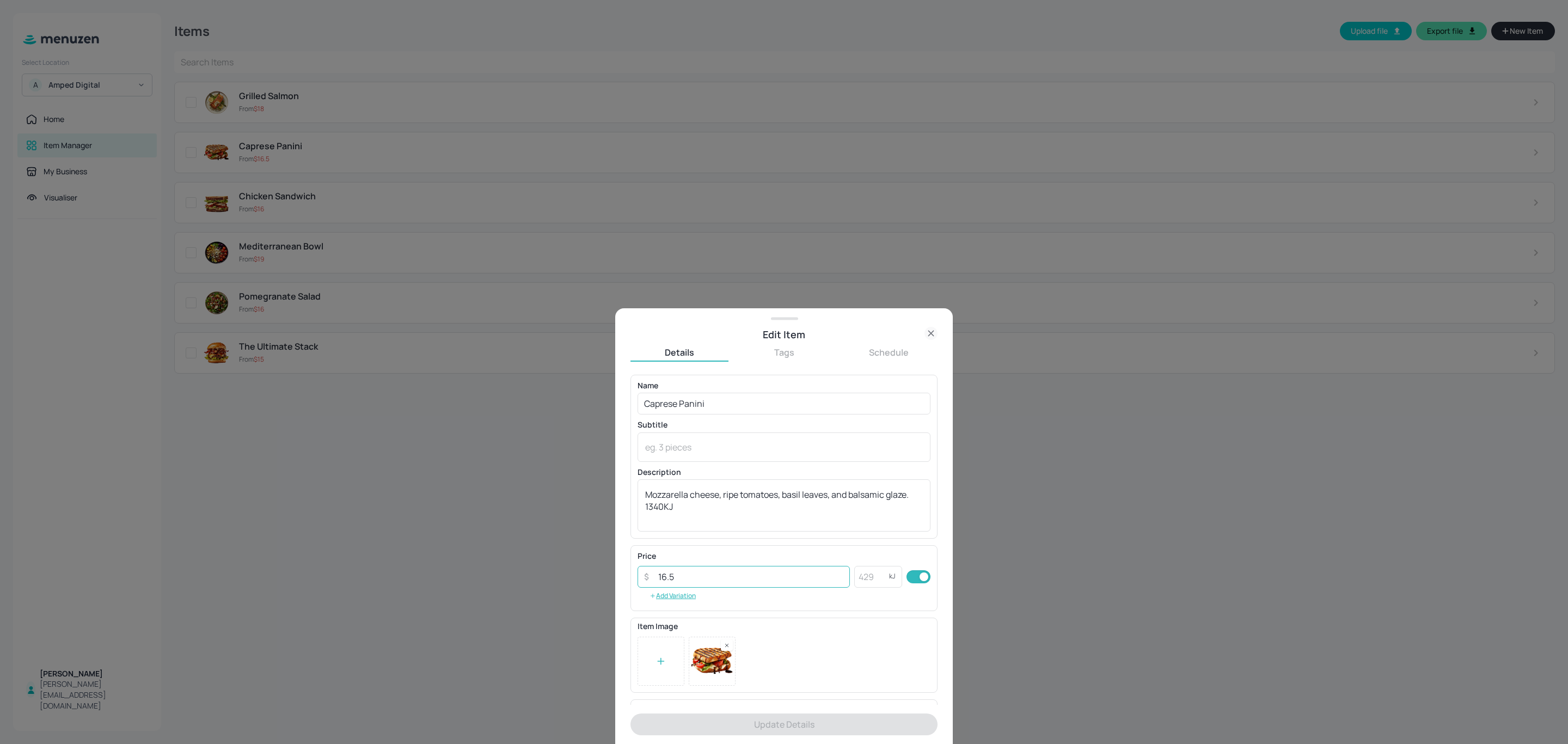
click at [695, 581] on input "16.5" at bounding box center [750, 577] width 198 height 22
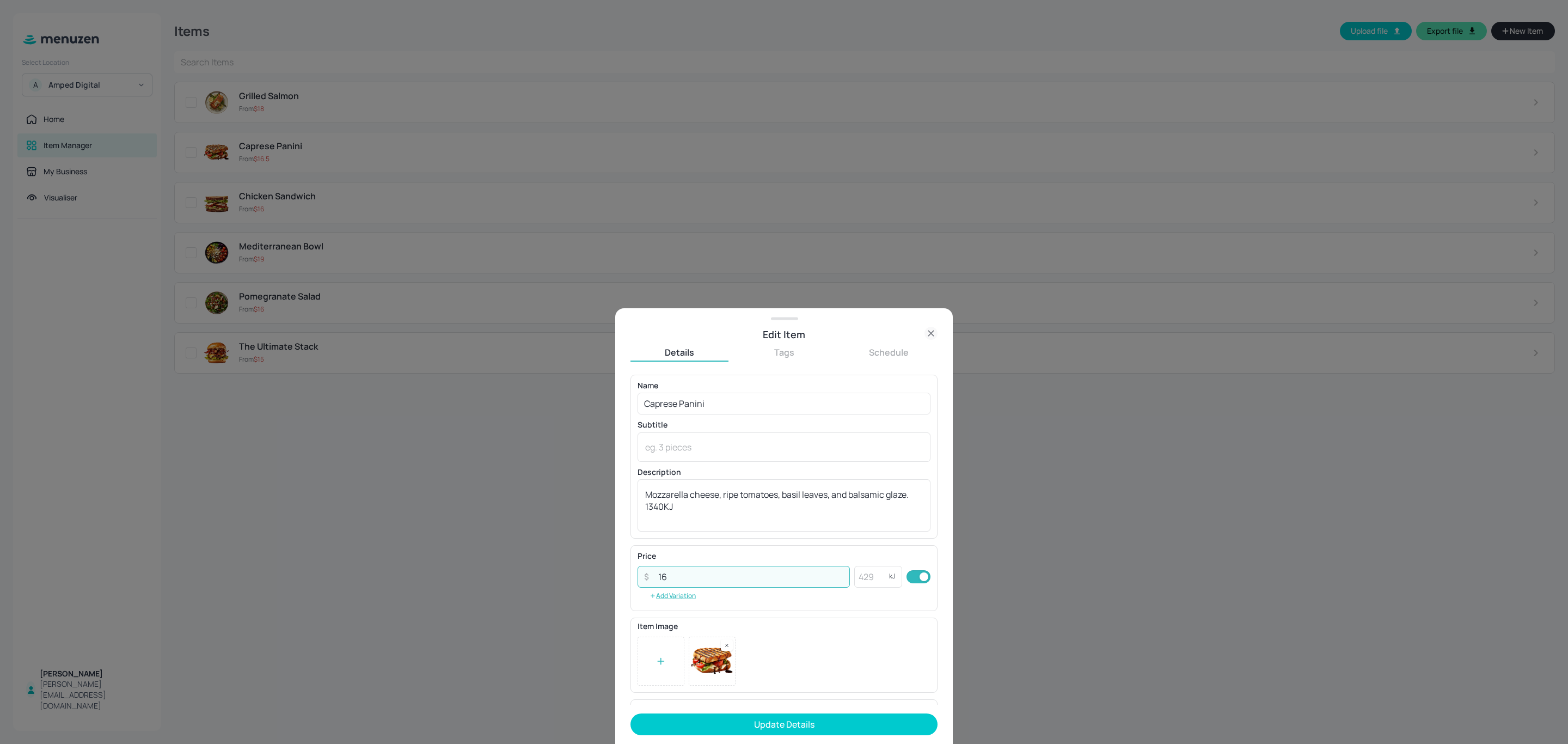
type input "1"
type input "20"
click at [901, 722] on button "Update Details" at bounding box center [784, 724] width 307 height 22
